Goal: Information Seeking & Learning: Learn about a topic

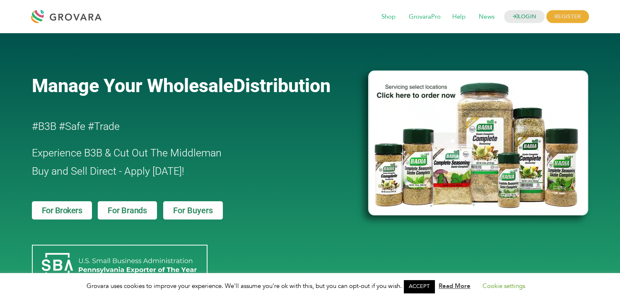
click at [425, 100] on img at bounding box center [478, 142] width 220 height 145
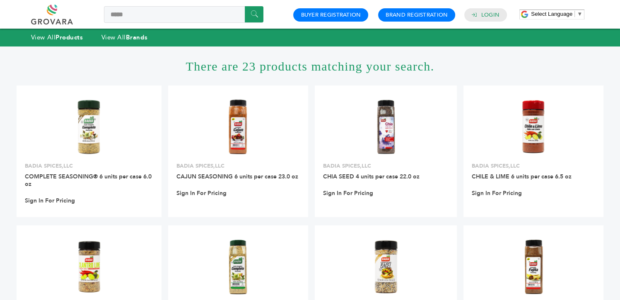
click at [52, 10] on link at bounding box center [61, 15] width 60 height 20
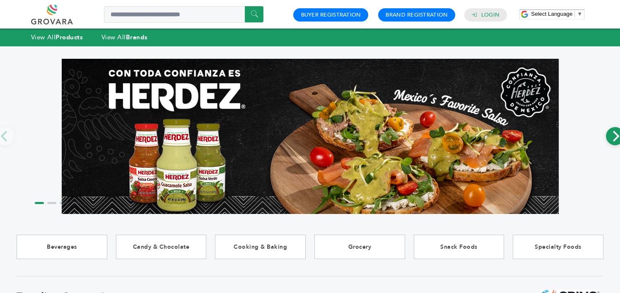
click at [612, 142] on icon "Next" at bounding box center [615, 136] width 11 height 11
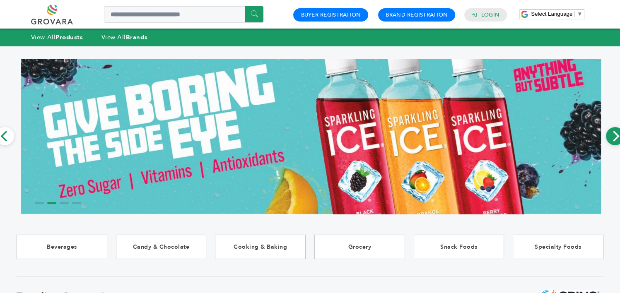
click at [612, 141] on icon "Next" at bounding box center [615, 136] width 11 height 11
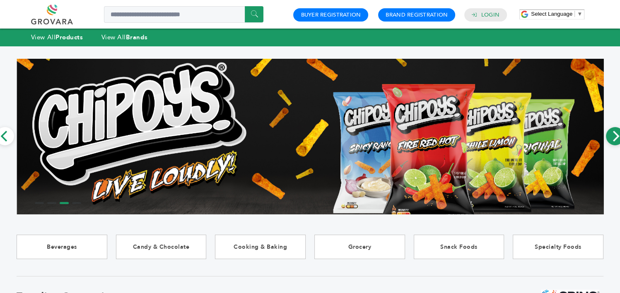
click at [612, 141] on icon "Next" at bounding box center [615, 136] width 11 height 11
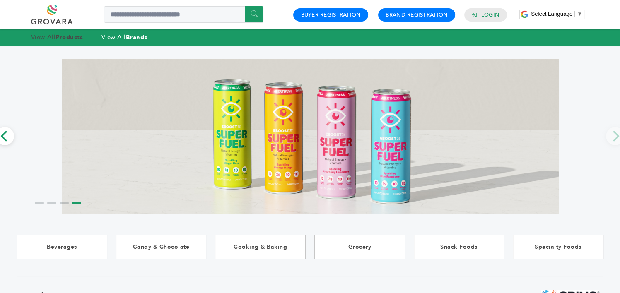
click at [60, 35] on strong "Products" at bounding box center [69, 37] width 27 height 8
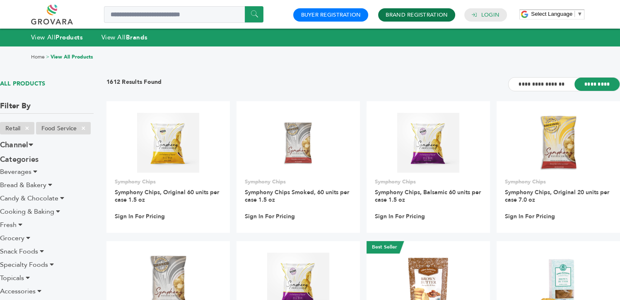
click at [408, 14] on link "Brand Registration" at bounding box center [417, 14] width 62 height 7
click at [57, 19] on link at bounding box center [61, 15] width 60 height 20
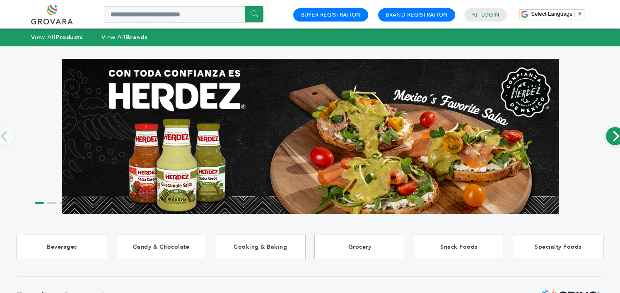
click at [614, 140] on icon "Next" at bounding box center [616, 136] width 7 height 11
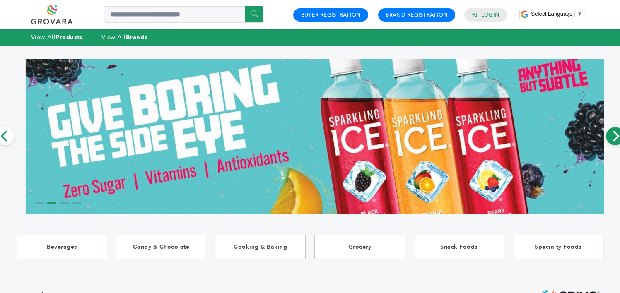
click at [614, 140] on icon "Next" at bounding box center [616, 136] width 7 height 11
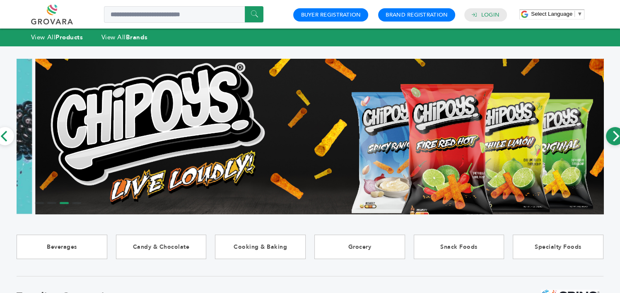
click at [614, 140] on icon "Next" at bounding box center [616, 136] width 7 height 11
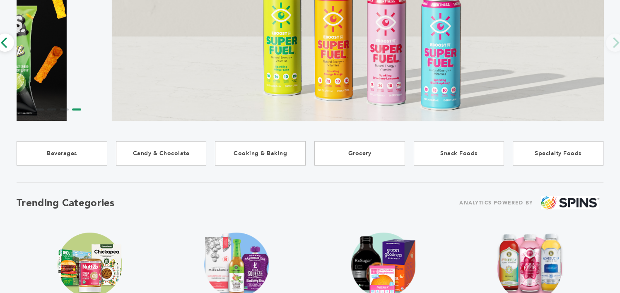
scroll to position [249, 0]
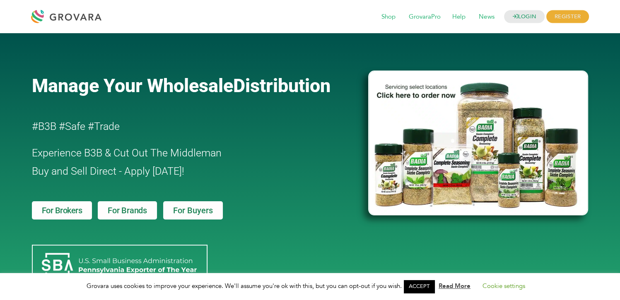
click at [456, 115] on img at bounding box center [478, 142] width 220 height 145
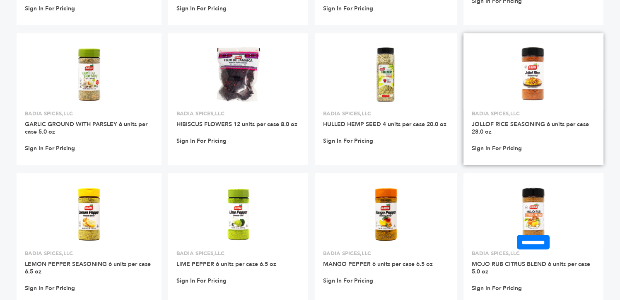
scroll to position [638, 0]
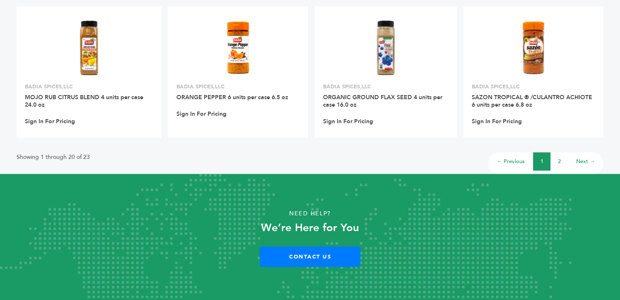
click at [558, 159] on link "2" at bounding box center [559, 160] width 3 height 7
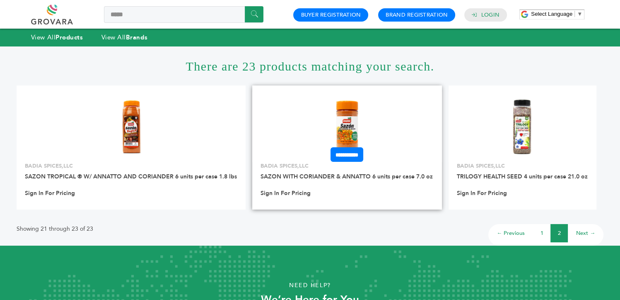
click at [338, 129] on img at bounding box center [347, 127] width 60 height 60
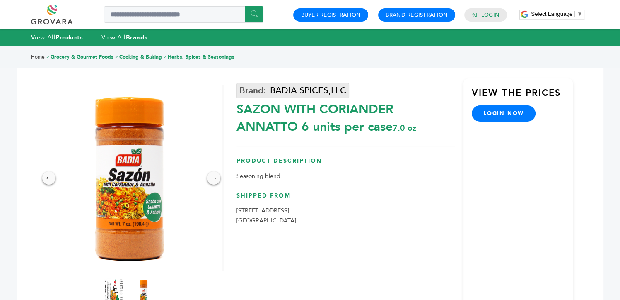
click at [337, 91] on link "BADIA SPICES,LLC" at bounding box center [293, 90] width 113 height 15
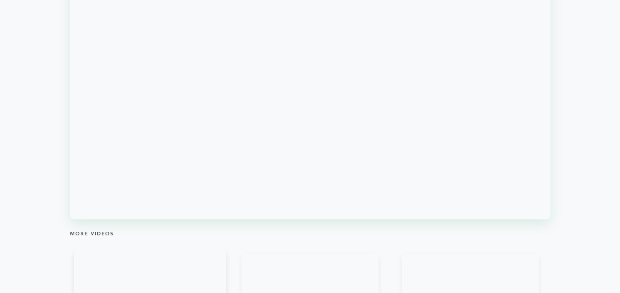
scroll to position [704, 0]
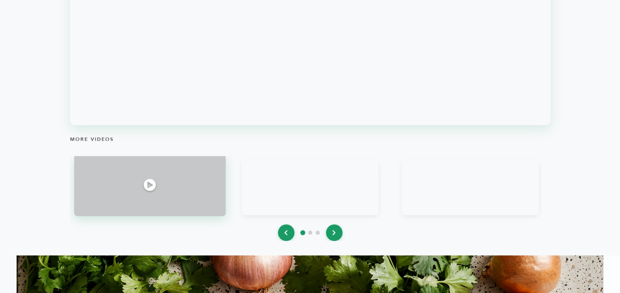
click at [104, 176] on div at bounding box center [150, 185] width 152 height 62
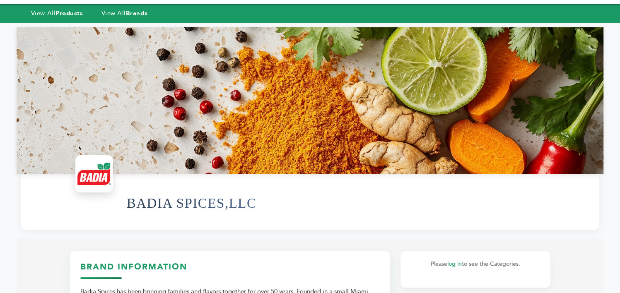
scroll to position [0, 0]
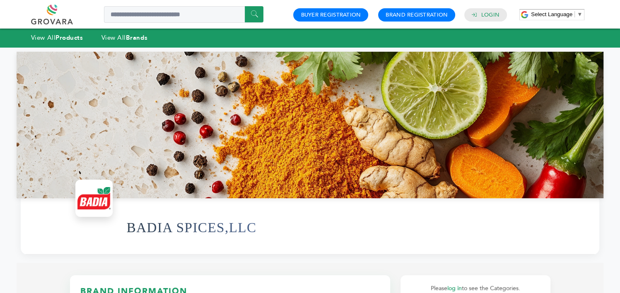
click at [58, 19] on link at bounding box center [61, 15] width 60 height 20
